Goal: Check status: Check status

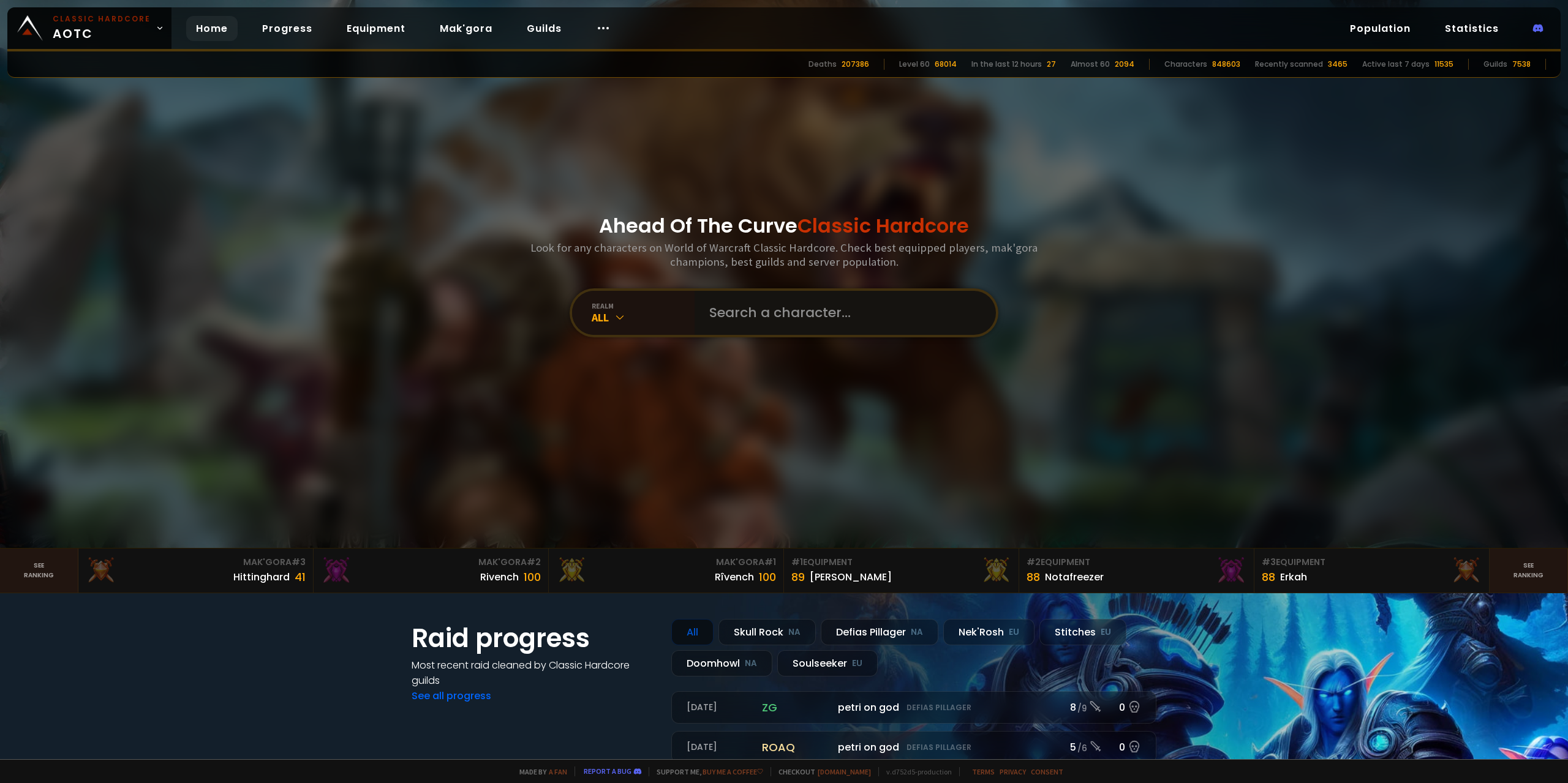
drag, startPoint x: 858, startPoint y: 312, endPoint x: 858, endPoint y: 303, distance: 9.0
click at [858, 311] on input "text" at bounding box center [842, 313] width 279 height 44
click at [777, 331] on input "text" at bounding box center [842, 313] width 279 height 44
type input "dõden"
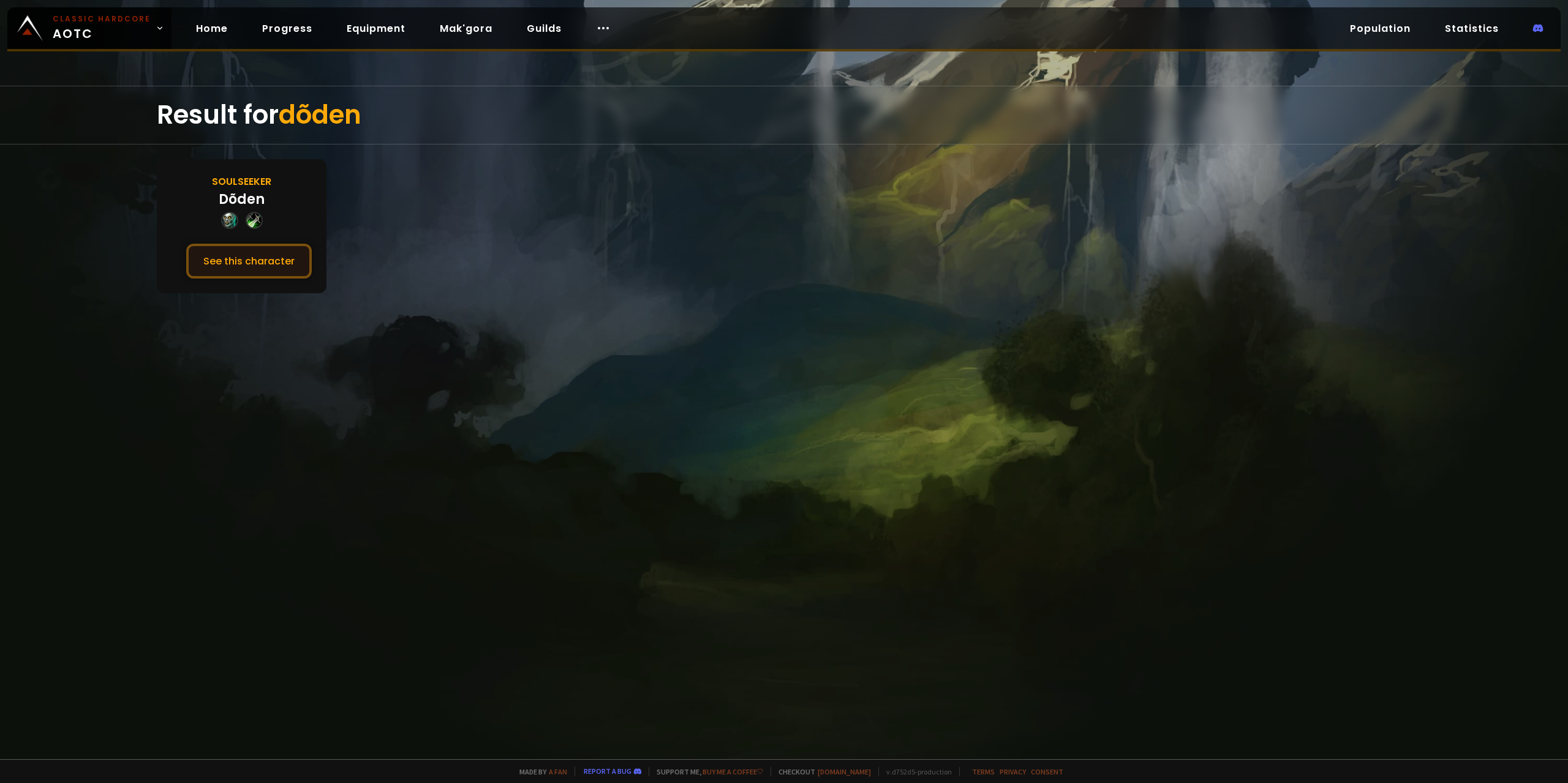
click at [226, 264] on button "See this character" at bounding box center [249, 261] width 125 height 35
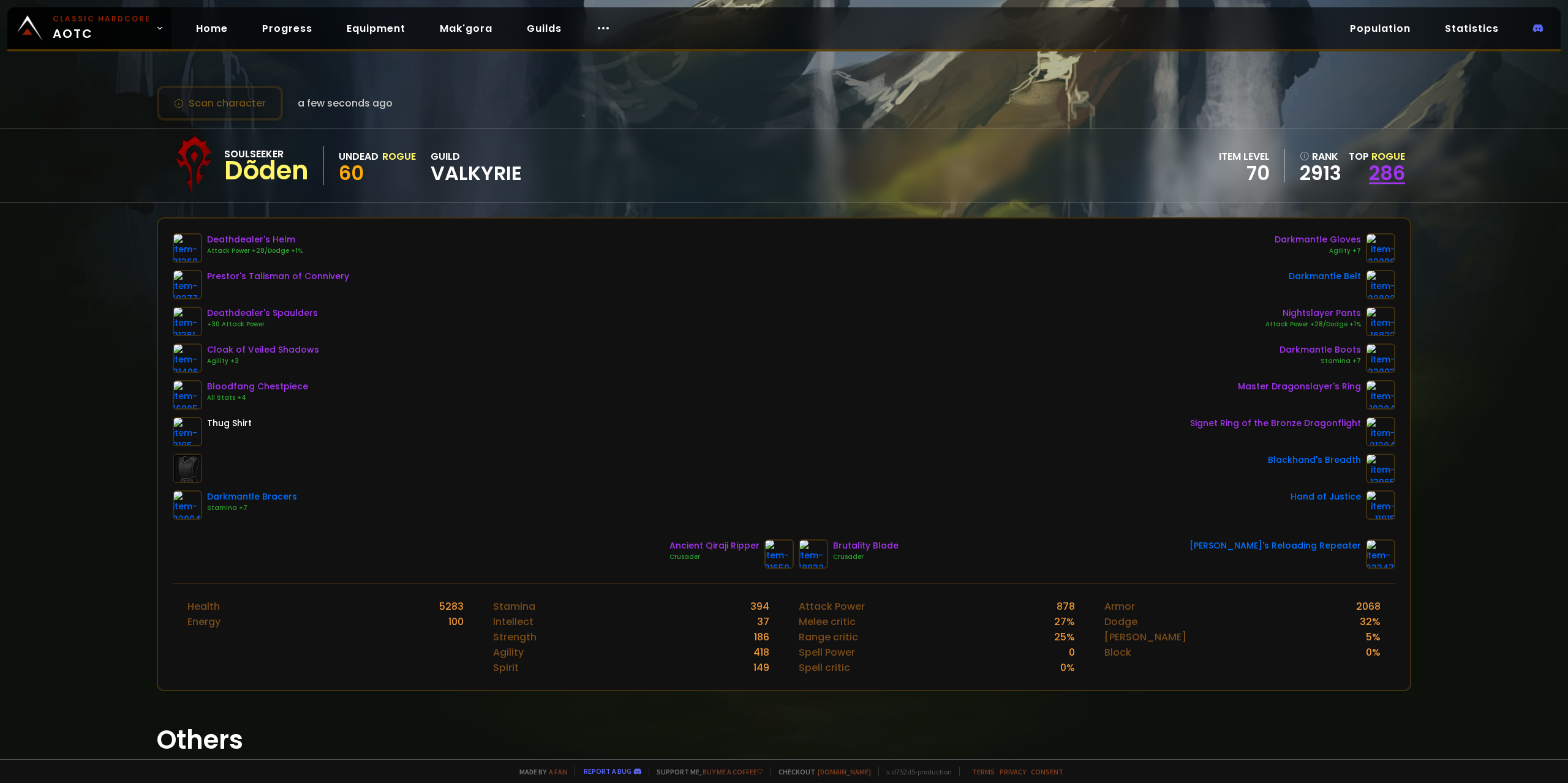
click at [1379, 186] on link "286" at bounding box center [1387, 173] width 36 height 28
